Goal: Information Seeking & Learning: Learn about a topic

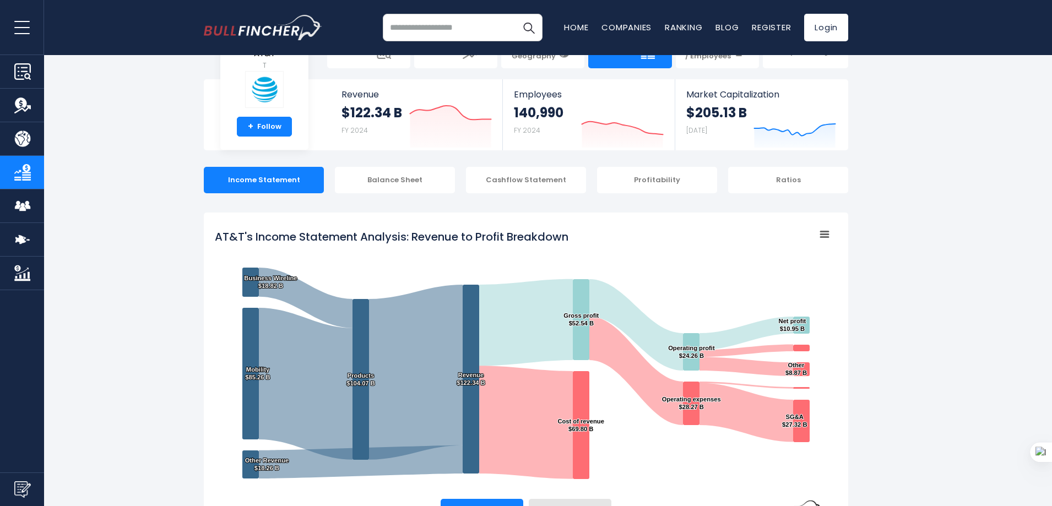
scroll to position [55, 0]
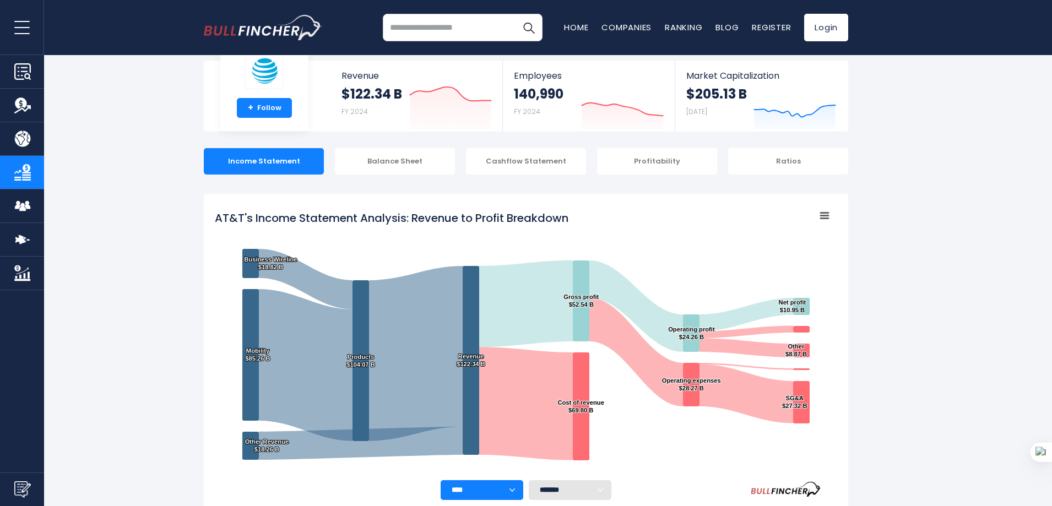
click at [244, 13] on div "Recent searches Trending searches Apple Overview Alphabet Financials Home" at bounding box center [526, 27] width 644 height 55
click at [246, 21] on img "Go to homepage" at bounding box center [263, 27] width 118 height 25
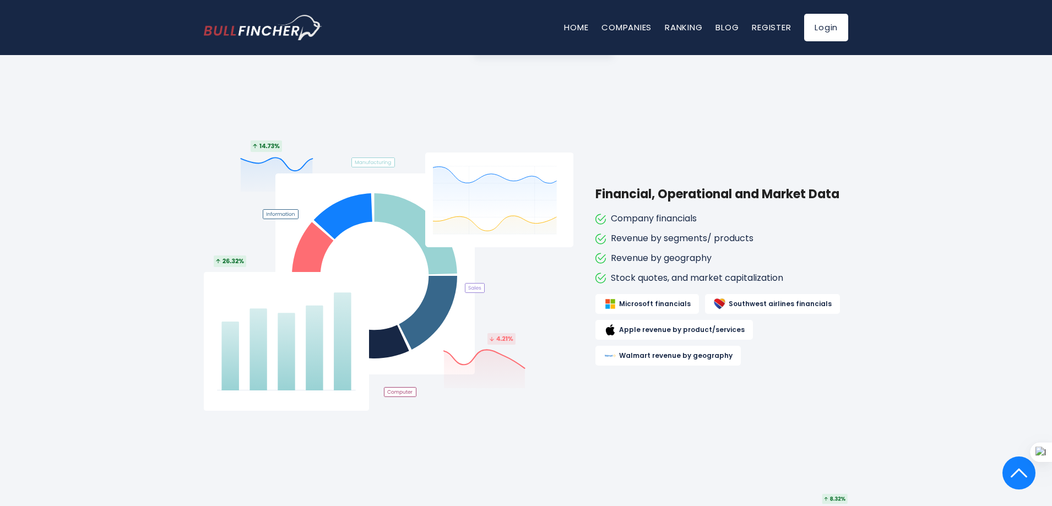
scroll to position [936, 0]
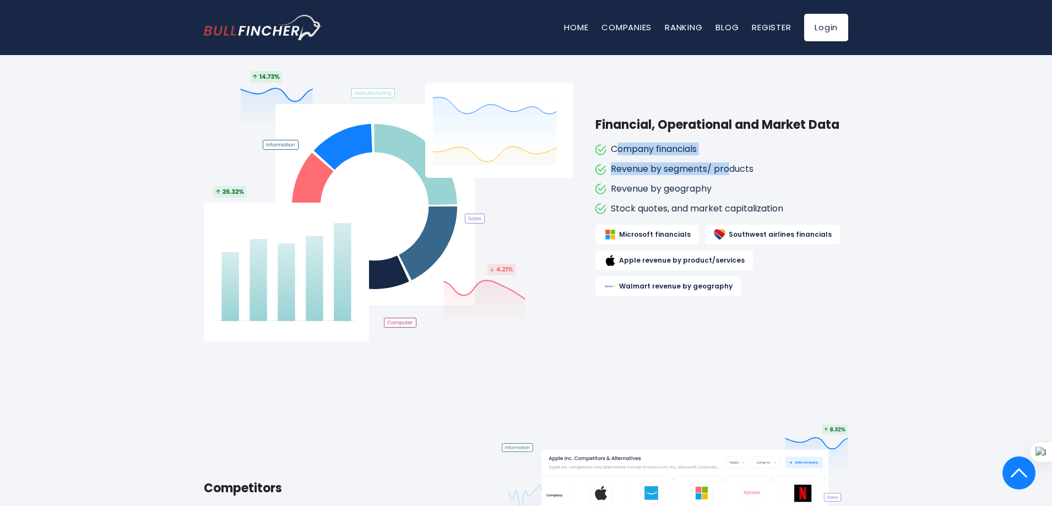
drag, startPoint x: 620, startPoint y: 146, endPoint x: 729, endPoint y: 166, distance: 110.7
click at [729, 166] on ul "Company financials Revenue by segments/ products Revenue by geography Stock quo…" at bounding box center [721, 179] width 253 height 70
click at [729, 166] on li "Revenue by segments/ products" at bounding box center [721, 170] width 253 height 12
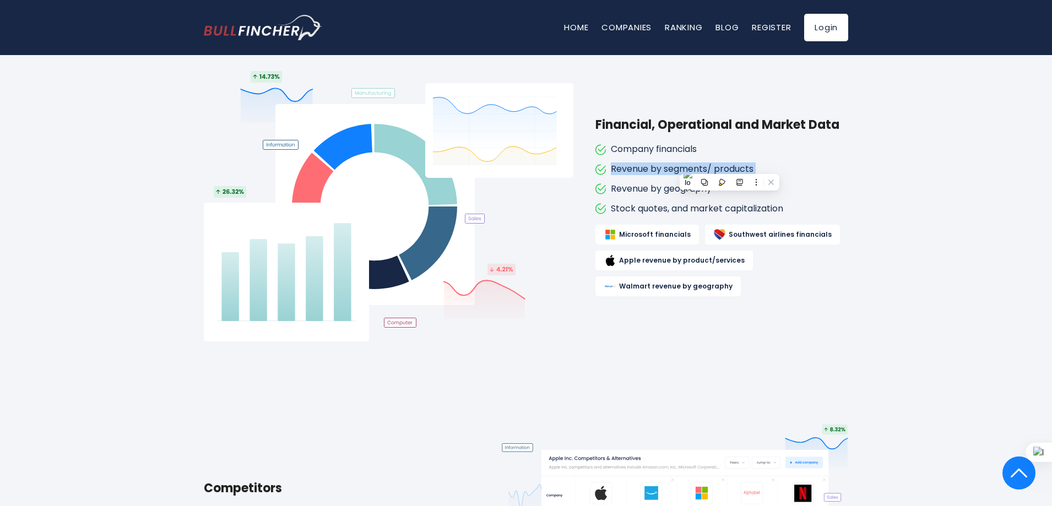
click at [989, 166] on div "What is Bullfincher? Bullfincher is a “visual-first” business intelligence plat…" at bounding box center [526, 145] width 1052 height 1169
